Goal: Task Accomplishment & Management: Manage account settings

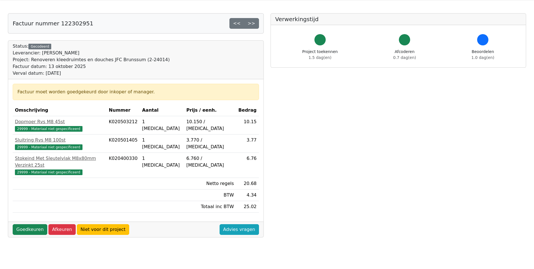
scroll to position [28, 0]
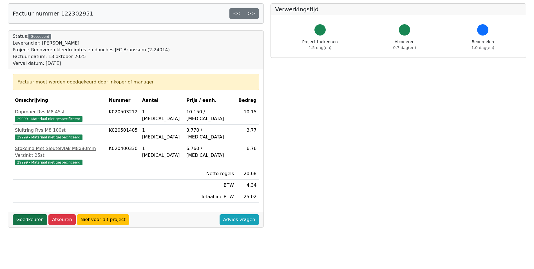
click at [25, 214] on link "Goedkeuren" at bounding box center [30, 219] width 35 height 11
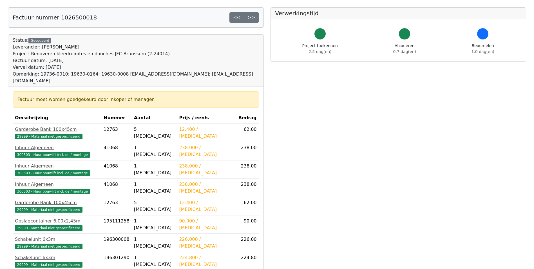
scroll to position [165, 0]
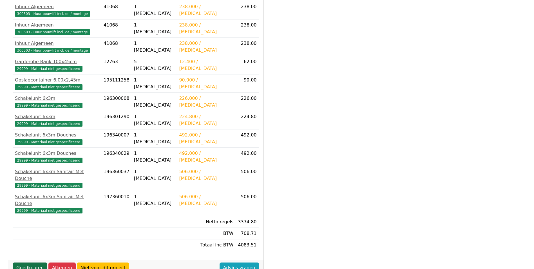
click at [28, 262] on link "Goedkeuren" at bounding box center [30, 267] width 35 height 11
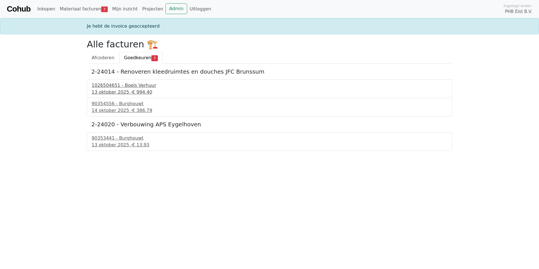
click at [117, 89] on div "13 oktober 2025 - € 994.40" at bounding box center [269, 92] width 355 height 7
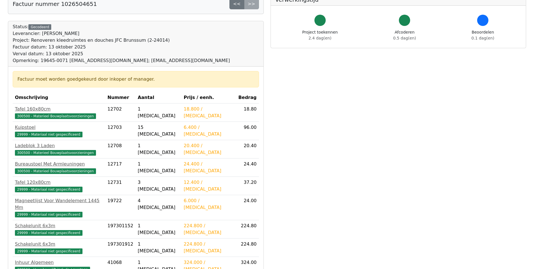
scroll to position [141, 0]
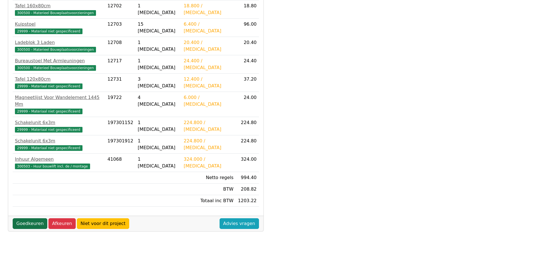
click at [31, 218] on link "Goedkeuren" at bounding box center [30, 223] width 35 height 11
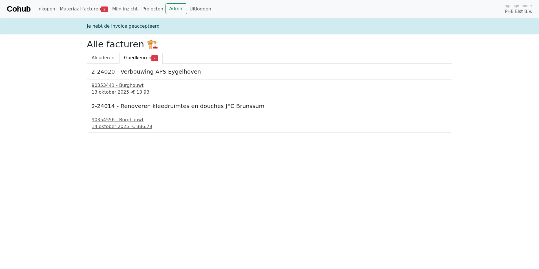
click at [104, 84] on div "90353441 - Burghouwt" at bounding box center [269, 85] width 355 height 7
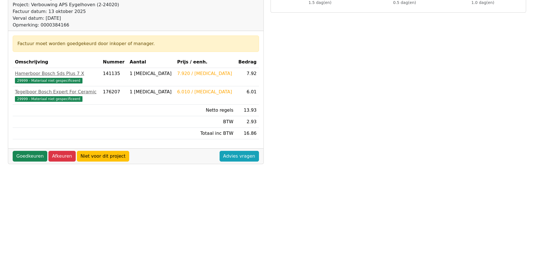
scroll to position [84, 0]
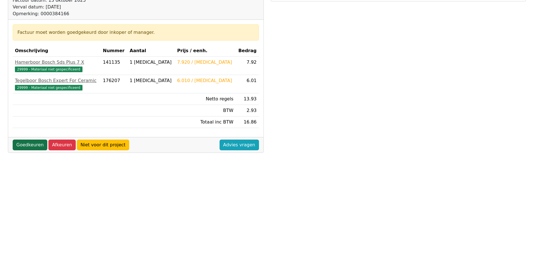
click at [22, 144] on link "Goedkeuren" at bounding box center [30, 144] width 35 height 11
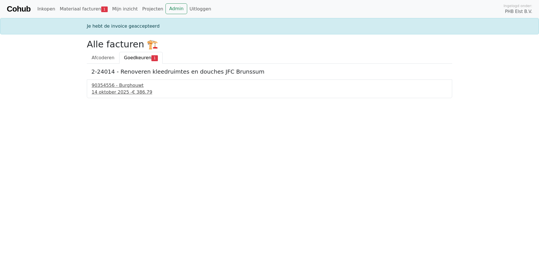
click at [108, 88] on div "90354556 - Burghouwt" at bounding box center [269, 85] width 355 height 7
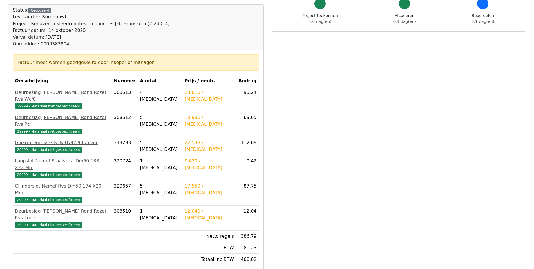
scroll to position [56, 0]
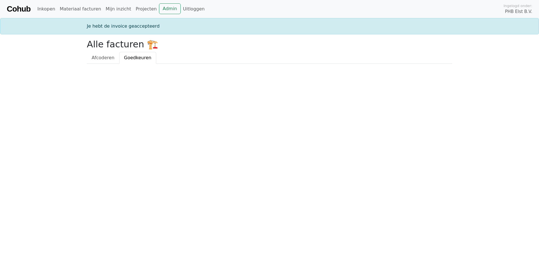
click at [138, 64] on html "Cohub Inkopen Materiaal facturen Mijn inzicht Projecten Admin Uitloggen Ingelog…" at bounding box center [269, 32] width 539 height 64
